Goal: Task Accomplishment & Management: Manage account settings

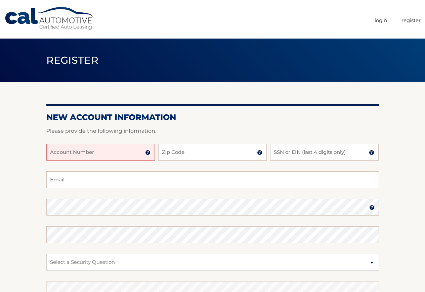
click at [82, 149] on input "Account Number" at bounding box center [100, 152] width 108 height 17
type input "44456014480"
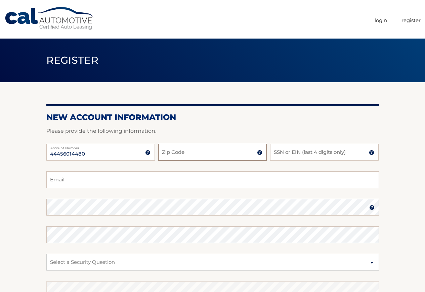
click at [181, 152] on input "Zip Code" at bounding box center [212, 152] width 108 height 17
type input "14223"
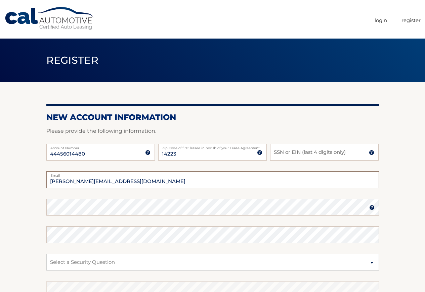
drag, startPoint x: 111, startPoint y: 181, endPoint x: 49, endPoint y: 181, distance: 61.5
click at [49, 181] on input "kevin@sorrsports.com" at bounding box center [212, 180] width 332 height 17
type input "jsorr63@verizon.net"
click at [287, 151] on input "SSN or EIN (last 4 digits only)" at bounding box center [324, 152] width 108 height 17
type input "1"
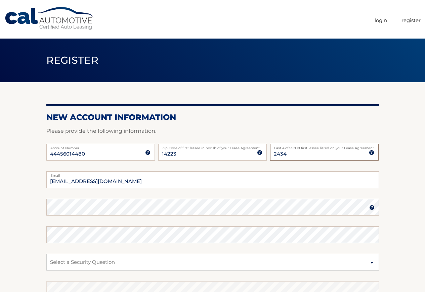
type input "2434"
click at [64, 263] on select "Select a Security Question What was the name of your elementary school? What is…" at bounding box center [212, 262] width 332 height 17
select select "3"
click at [46, 254] on select "Select a Security Question What was the name of your elementary school? What is…" at bounding box center [212, 262] width 332 height 17
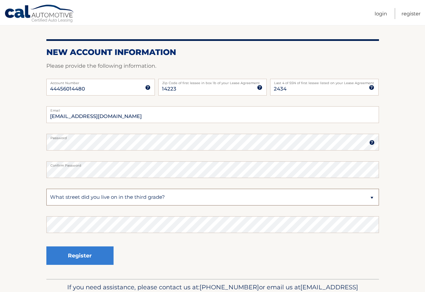
scroll to position [67, 0]
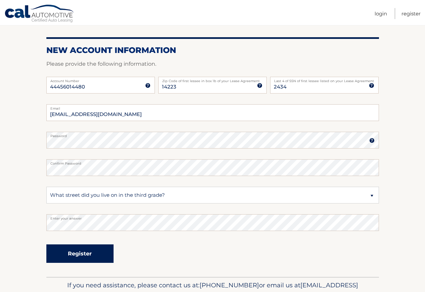
click at [78, 254] on button "Register" at bounding box center [79, 254] width 67 height 18
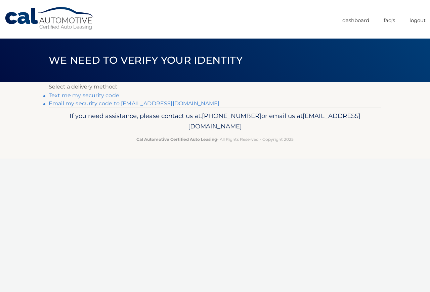
click at [99, 95] on link "Text me my security code" at bounding box center [84, 95] width 71 height 6
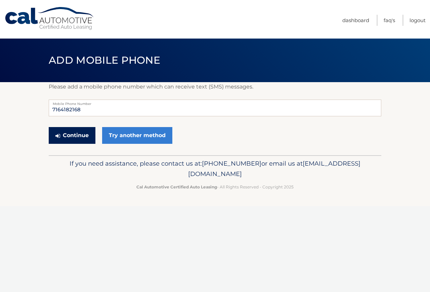
click at [63, 135] on button "Continue" at bounding box center [72, 135] width 47 height 17
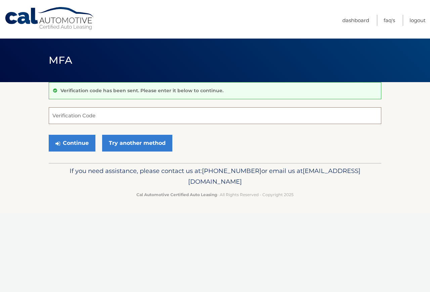
click at [79, 120] on input "Verification Code" at bounding box center [215, 115] width 332 height 17
type input "365679"
click at [77, 141] on button "Continue" at bounding box center [72, 143] width 47 height 17
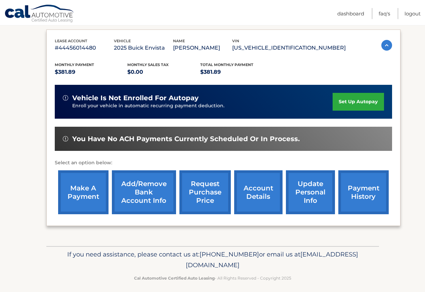
scroll to position [115, 0]
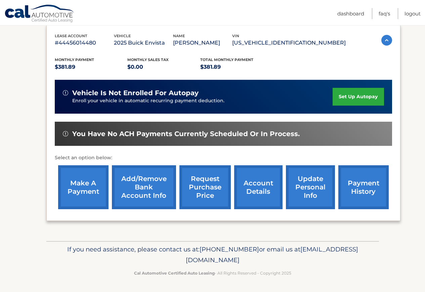
click at [152, 179] on link "Add/Remove bank account info" at bounding box center [144, 188] width 64 height 44
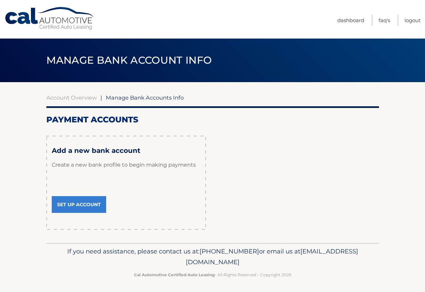
click at [72, 204] on link "Set Up Account" at bounding box center [79, 204] width 54 height 17
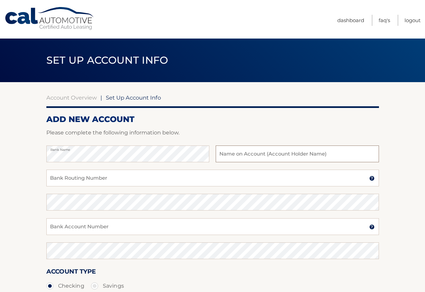
click at [253, 155] on input "text" at bounding box center [297, 154] width 163 height 17
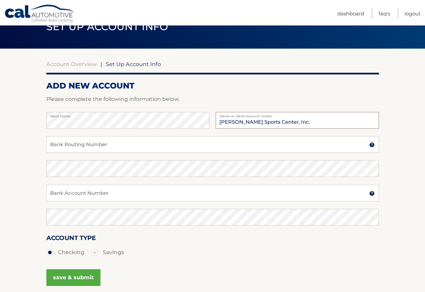
type input "[PERSON_NAME] Sports Center, Inc."
click at [57, 144] on input "Bank Routing Number" at bounding box center [212, 144] width 332 height 17
type input "243374218"
click at [78, 147] on input "243374218" at bounding box center [212, 144] width 332 height 17
click at [80, 195] on input "Bank Account Number" at bounding box center [212, 193] width 332 height 17
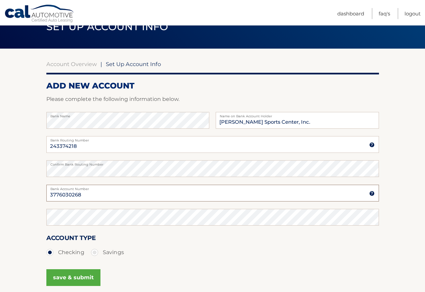
type input "3776030268"
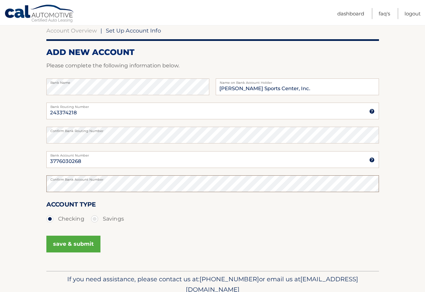
scroll to position [97, 0]
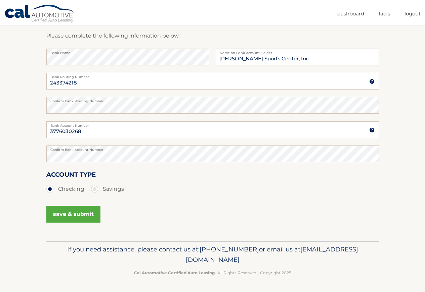
click at [80, 213] on button "save & submit" at bounding box center [73, 214] width 54 height 17
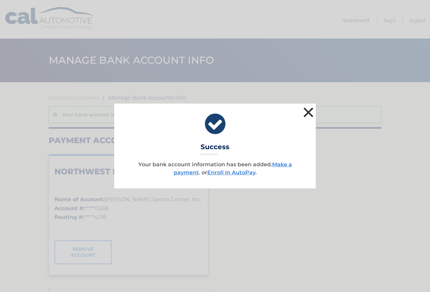
click at [308, 111] on button "×" at bounding box center [308, 112] width 13 height 13
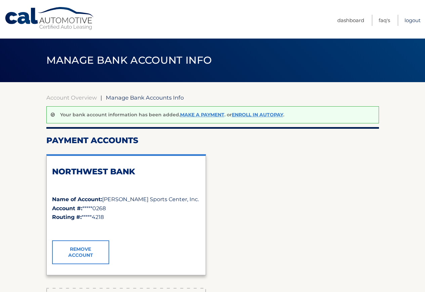
click at [411, 21] on link "Logout" at bounding box center [412, 20] width 16 height 11
